Goal: Find contact information: Find contact information

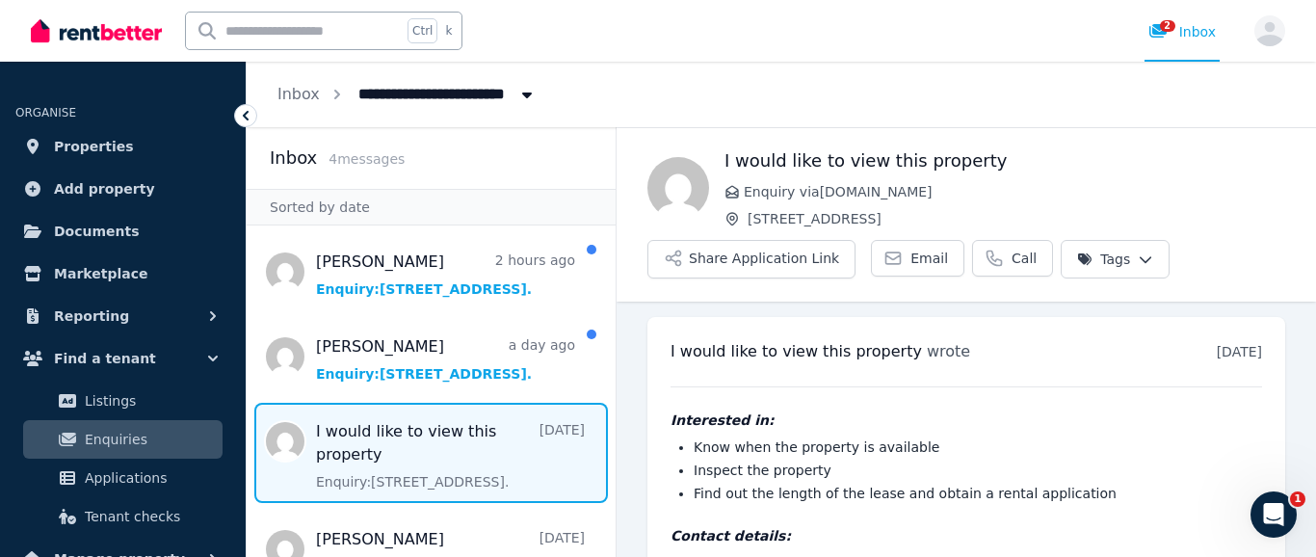
scroll to position [77, 0]
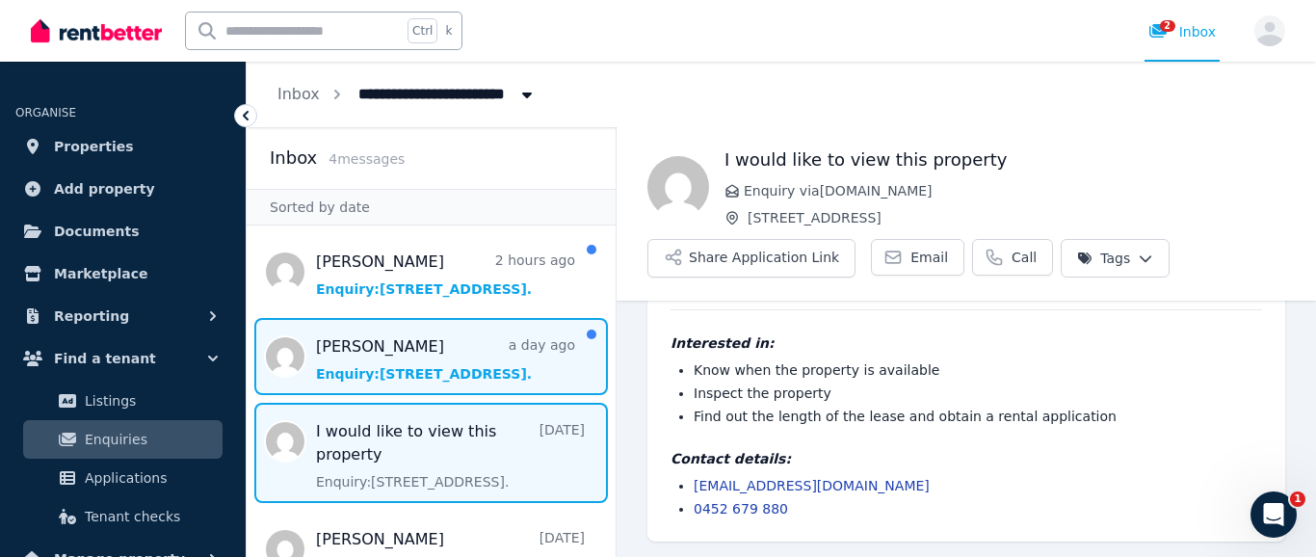
click at [398, 349] on span "Message list" at bounding box center [431, 356] width 369 height 77
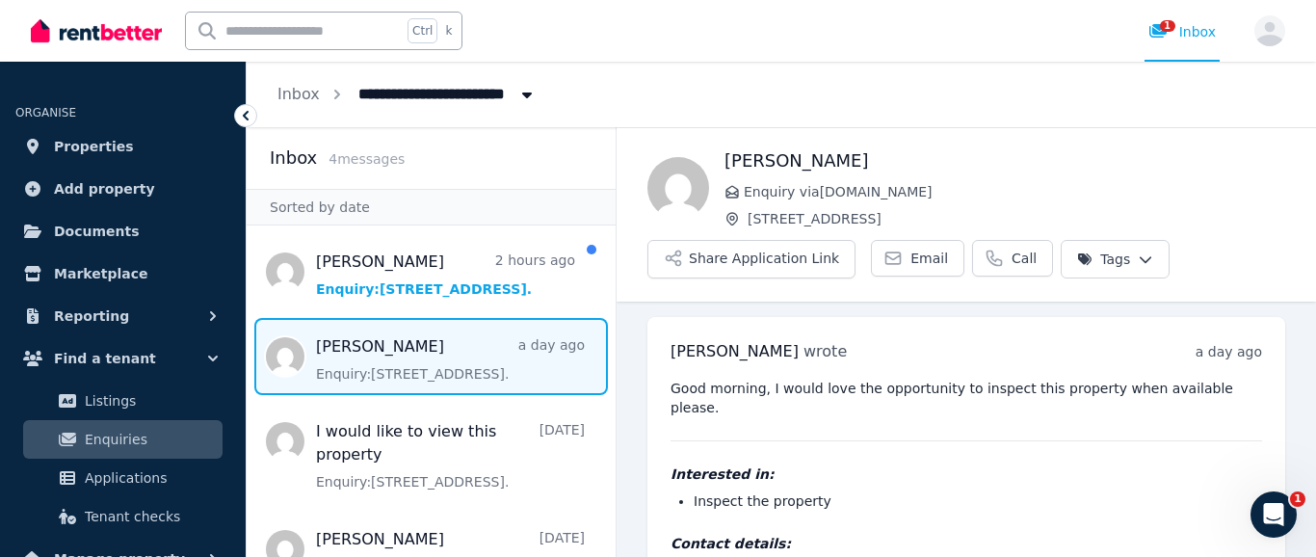
scroll to position [65, 0]
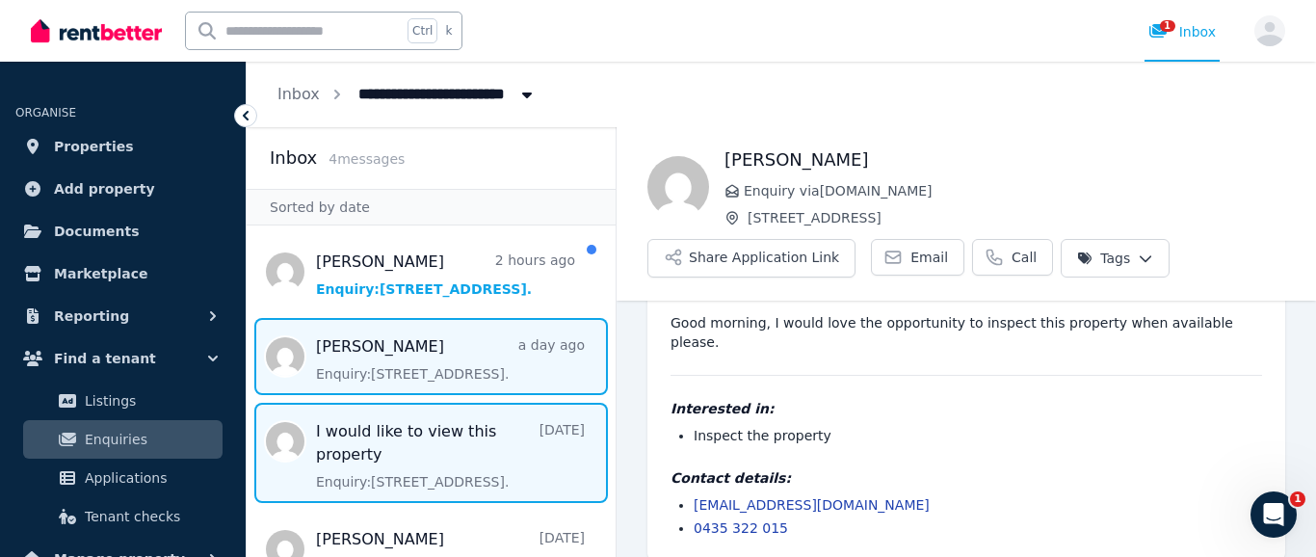
click at [358, 434] on span "Message list" at bounding box center [431, 453] width 369 height 100
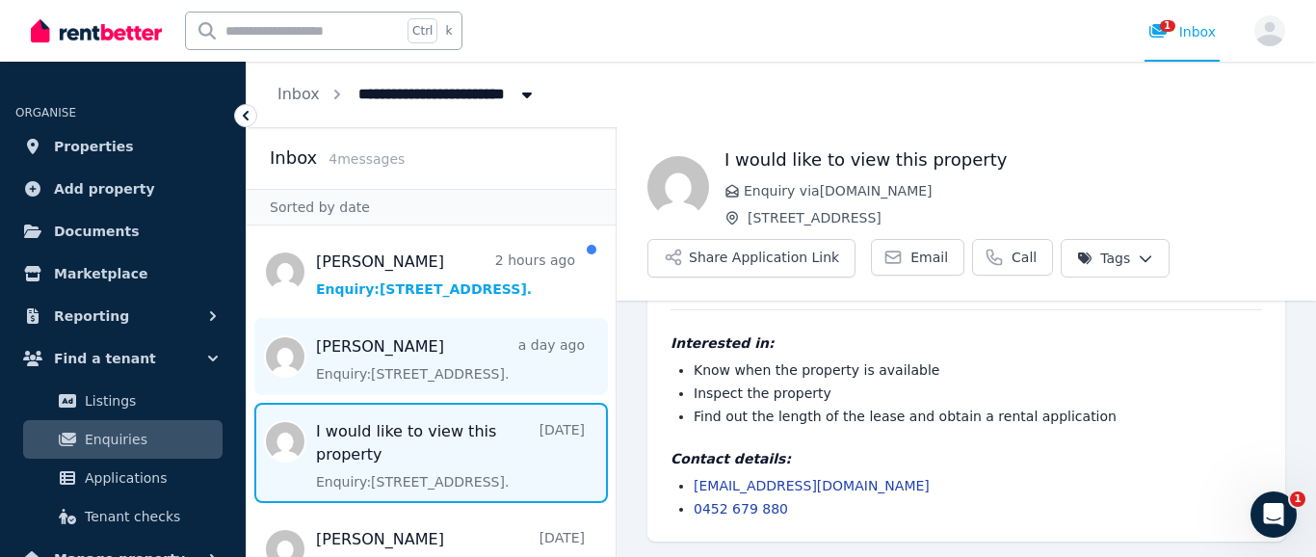
scroll to position [39, 0]
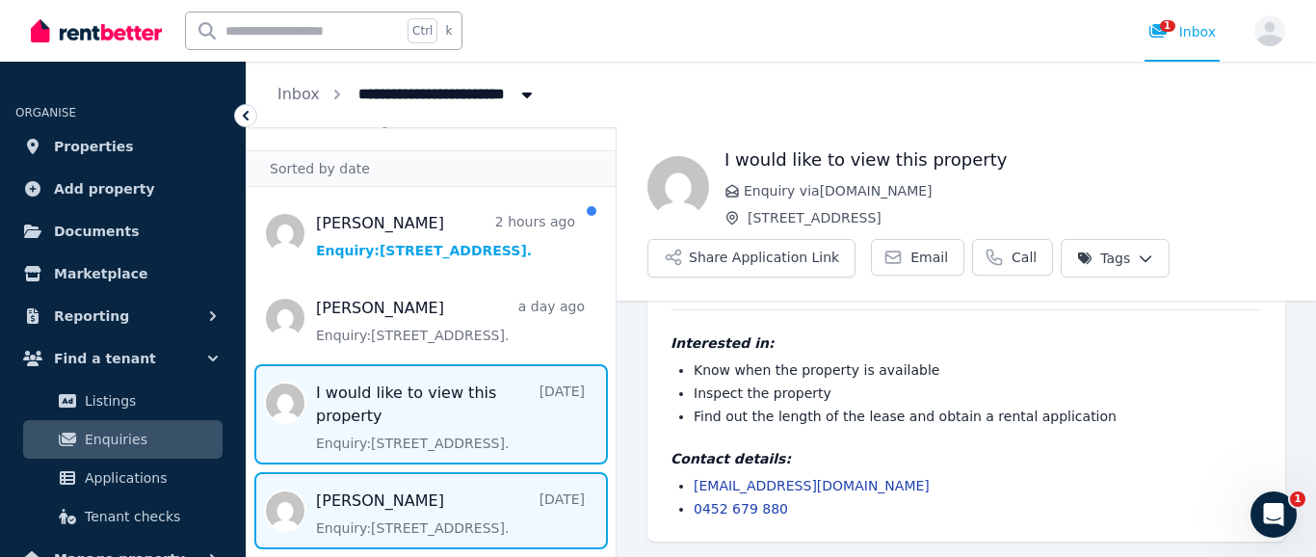
click at [420, 514] on span "Message list" at bounding box center [431, 510] width 369 height 77
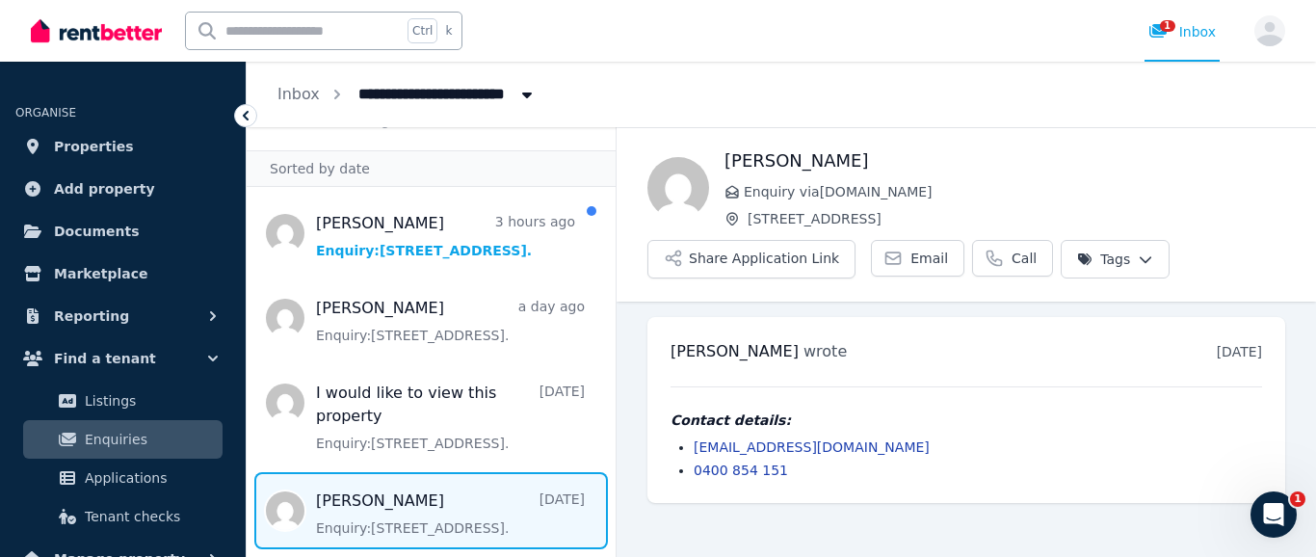
click at [708, 468] on link "0400 854 151" at bounding box center [740, 469] width 94 height 15
